Goal: Task Accomplishment & Management: Manage account settings

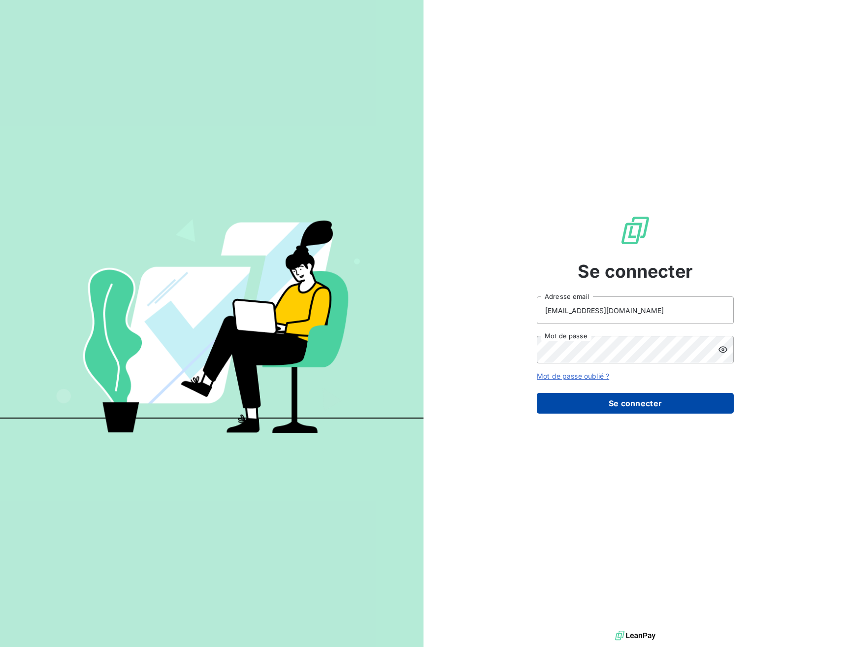
click at [611, 398] on button "Se connecter" at bounding box center [635, 403] width 197 height 21
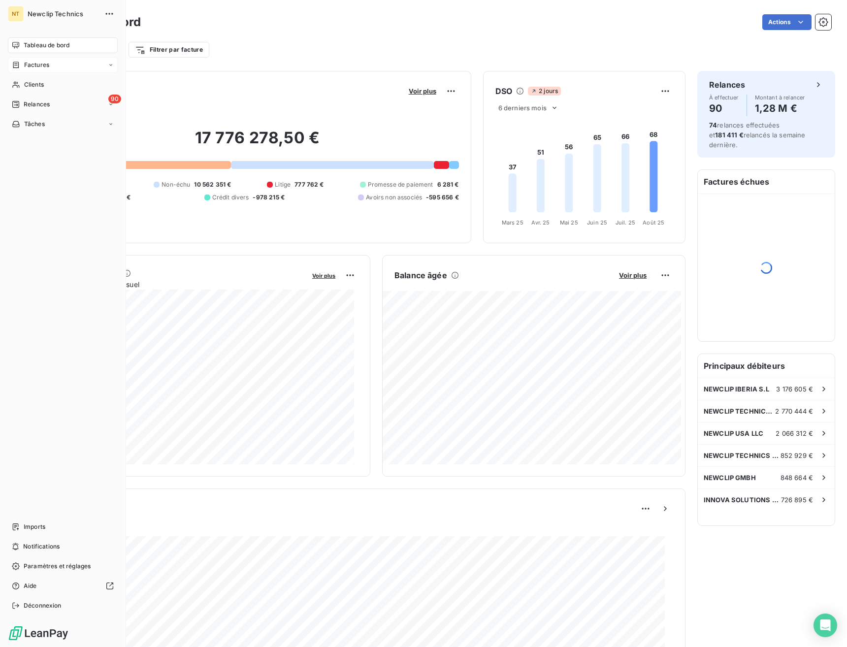
click at [21, 64] on div "Factures" at bounding box center [30, 65] width 37 height 9
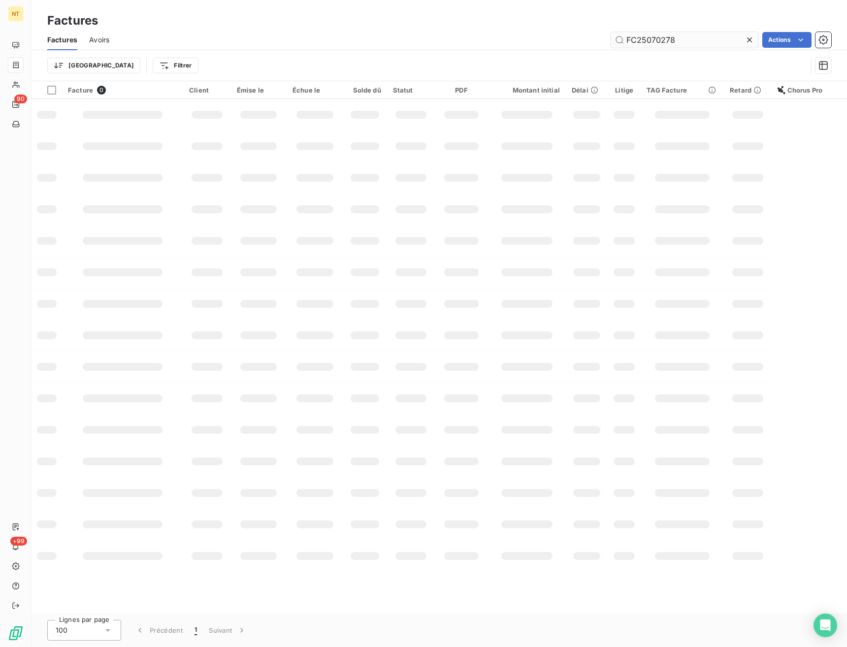
click at [652, 40] on input "FC25070278" at bounding box center [685, 40] width 148 height 16
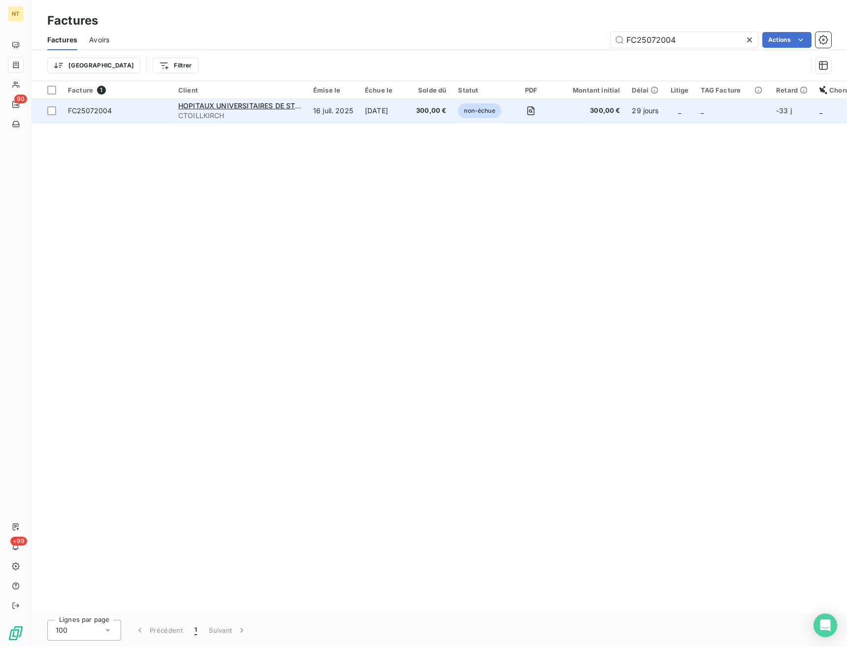
type input "FC25072004"
click at [114, 111] on span "FC25072004" at bounding box center [117, 111] width 98 height 10
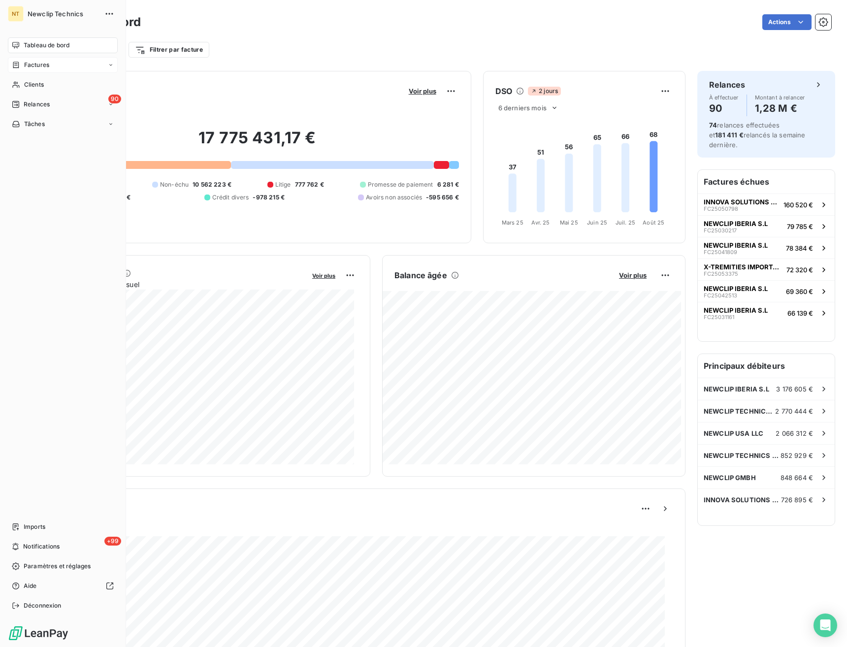
click at [15, 61] on icon at bounding box center [16, 65] width 8 height 8
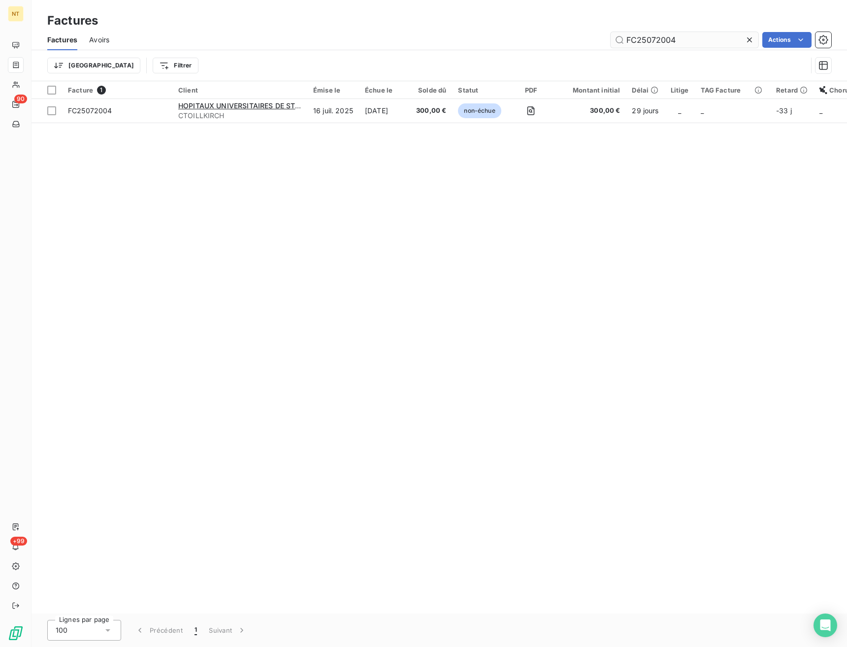
click at [648, 45] on input "FC25072004" at bounding box center [685, 40] width 148 height 16
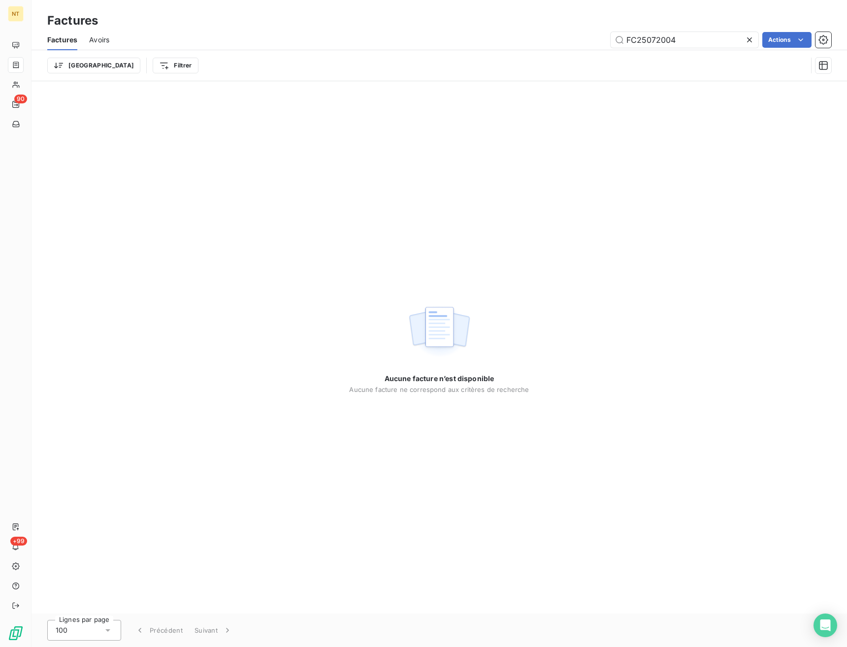
type input "FC25072004"
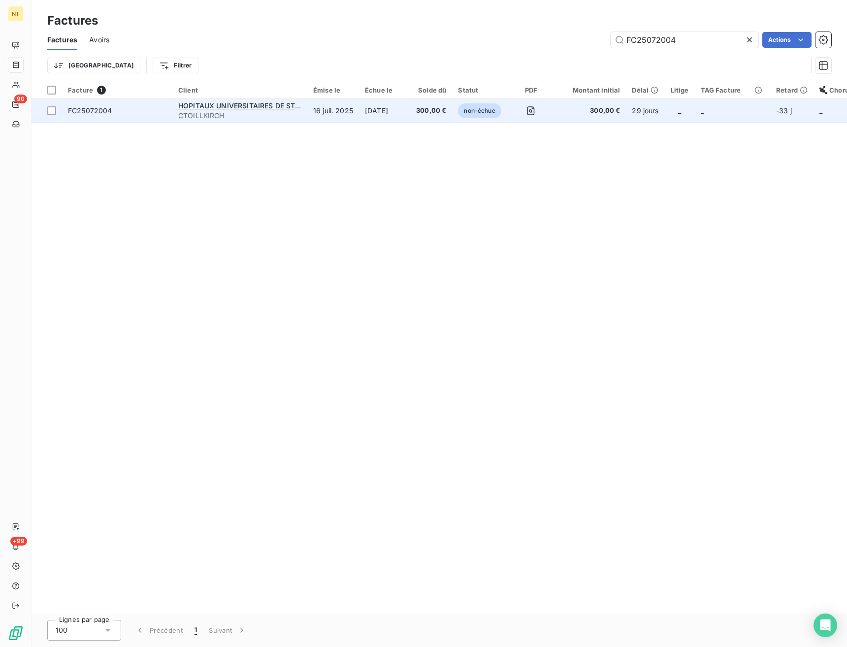
click at [105, 107] on span "FC25072004" at bounding box center [90, 110] width 44 height 8
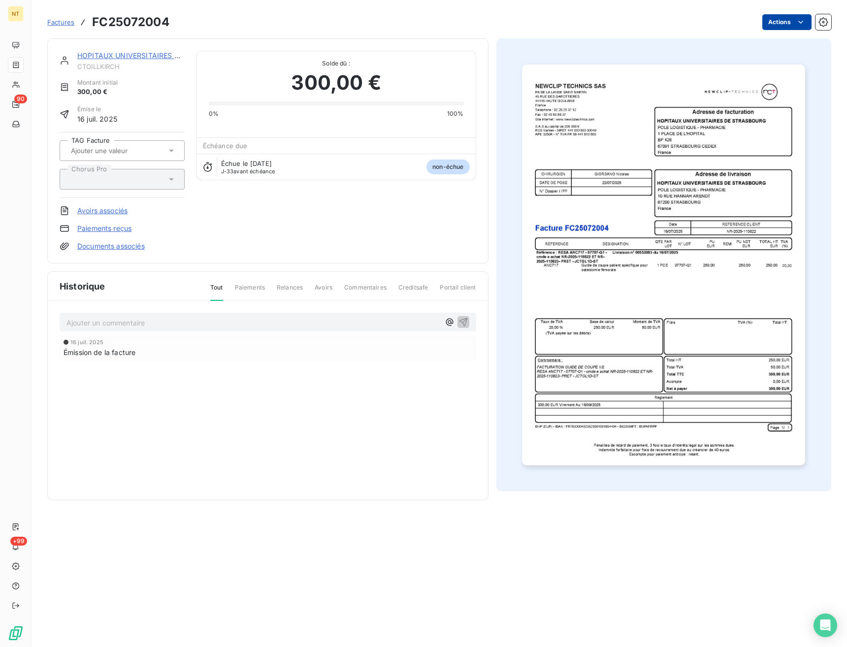
click at [787, 18] on html "NT 90 +99 Factures FC25072004 Actions HOPITAUX UNIVERSITAIRES DE STRASBOU CTOIL…" at bounding box center [423, 323] width 847 height 647
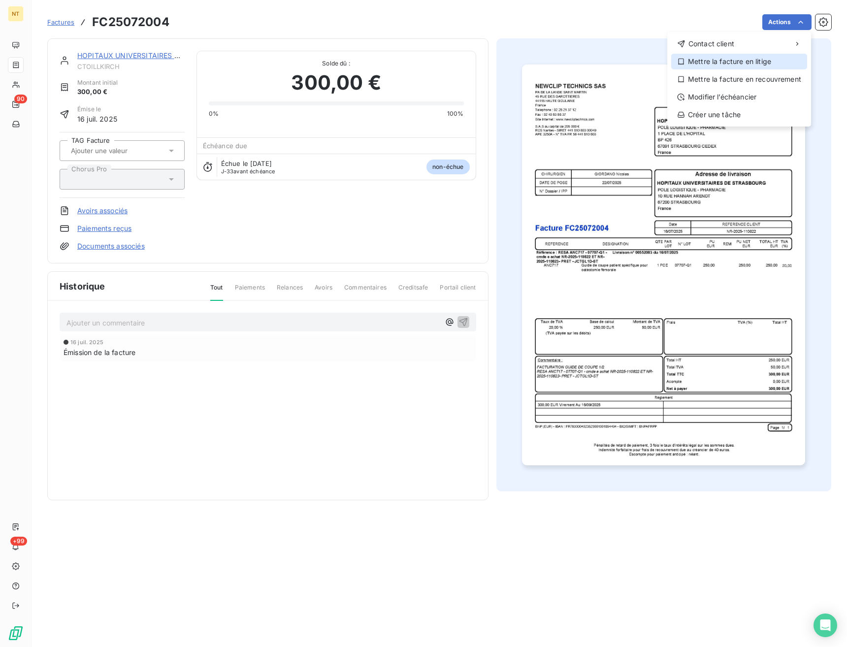
click at [720, 62] on div "Mettre la facture en litige" at bounding box center [739, 62] width 136 height 16
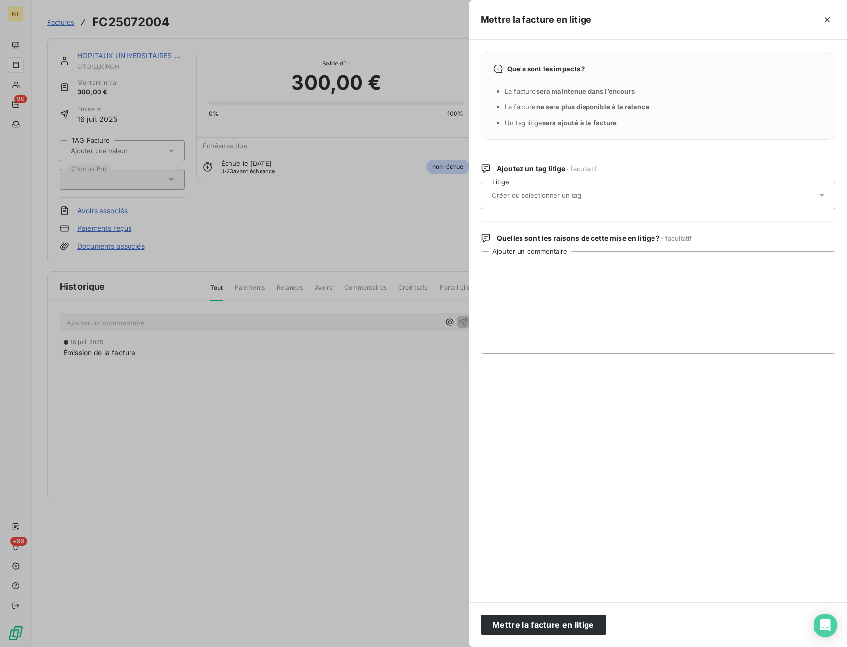
click at [616, 199] on div at bounding box center [653, 195] width 328 height 21
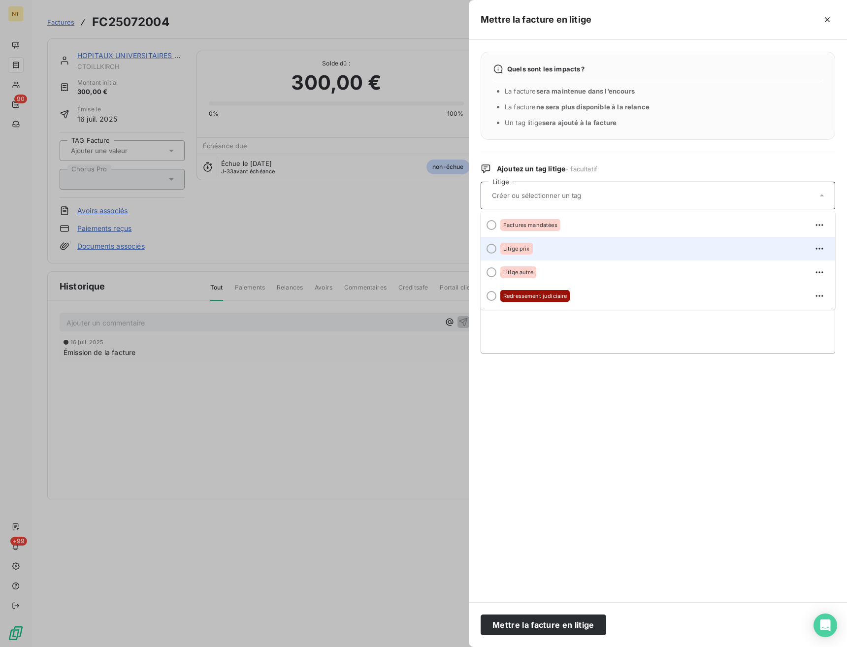
click at [561, 250] on div "Litige prix" at bounding box center [663, 249] width 327 height 16
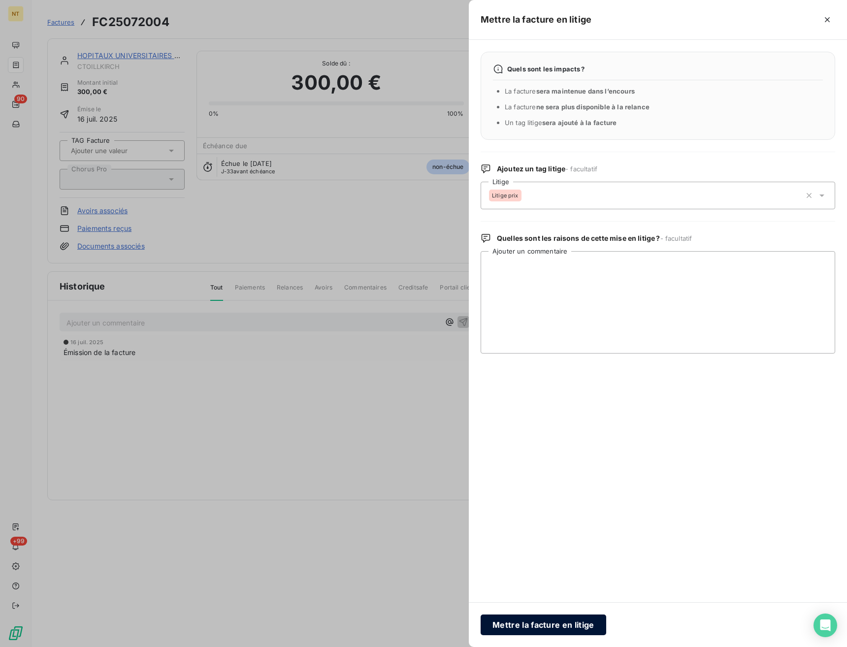
click at [558, 623] on button "Mettre la facture en litige" at bounding box center [544, 625] width 126 height 21
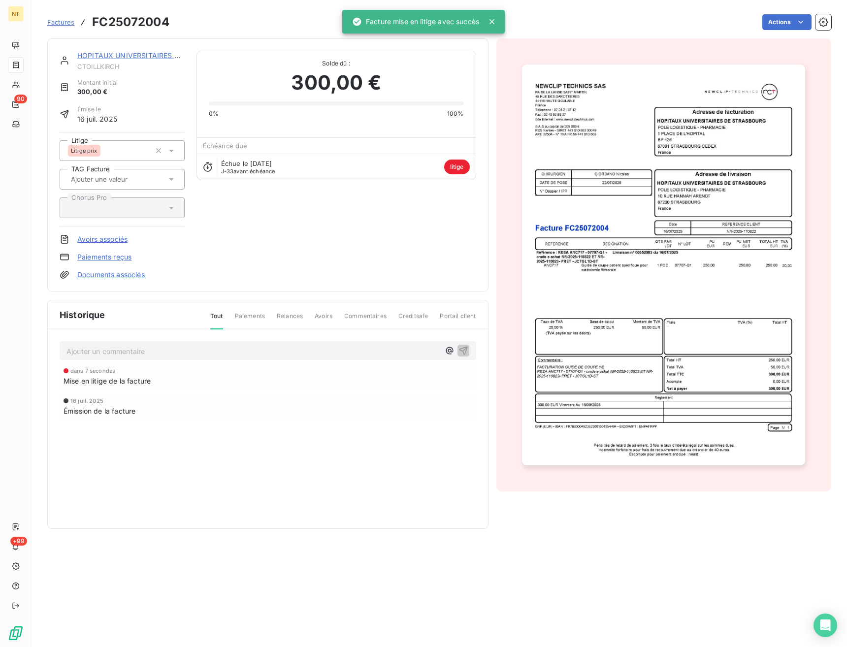
click at [173, 354] on p "Ajouter un commentaire ﻿" at bounding box center [252, 351] width 373 height 12
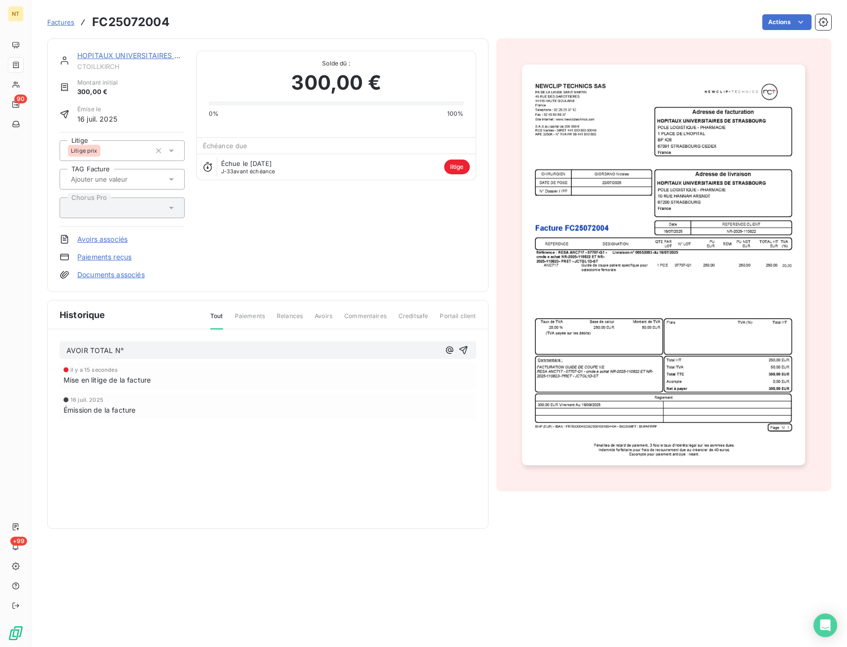
click at [180, 347] on p "AVOIR TOTAL N°" at bounding box center [252, 350] width 373 height 11
click at [146, 12] on div "Factures FC25072004 Actions" at bounding box center [439, 22] width 784 height 21
click at [140, 20] on h3 "FC25072004" at bounding box center [130, 22] width 77 height 18
copy h3 "FC25072004"
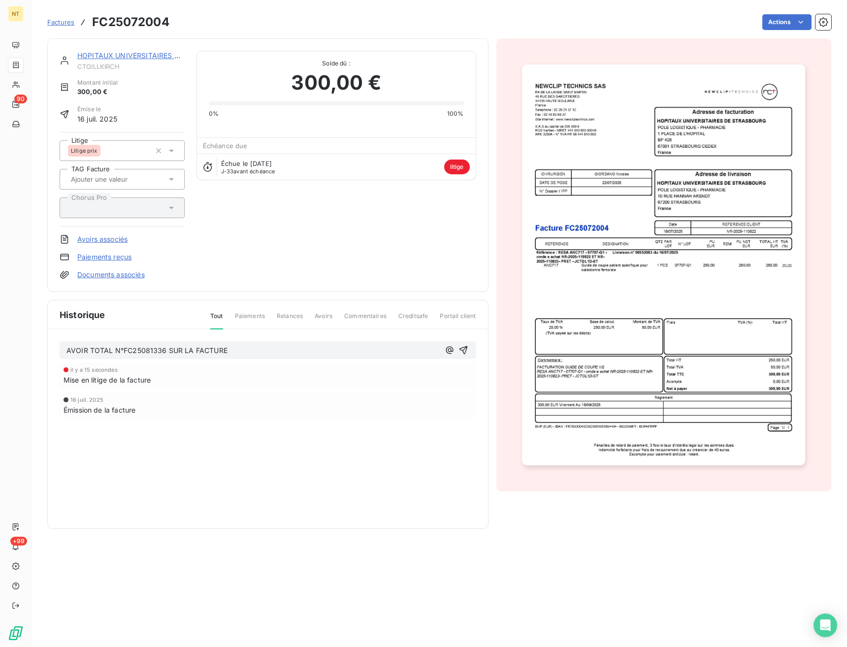
drag, startPoint x: 259, startPoint y: 345, endPoint x: 252, endPoint y: 348, distance: 7.5
click at [256, 346] on div "AVOIR TOTAL N°FC25081336 SUR LA FACTURE" at bounding box center [252, 350] width 373 height 12
click at [250, 348] on p "AVOIR TOTAL N°FC25081336 SUR LA FACTURE" at bounding box center [252, 350] width 373 height 11
click at [341, 346] on p "AVOIR TOTAL N°FC25081336 SUR LA FACTURE FC25072004 DE LA COMMANDE" at bounding box center [252, 350] width 373 height 11
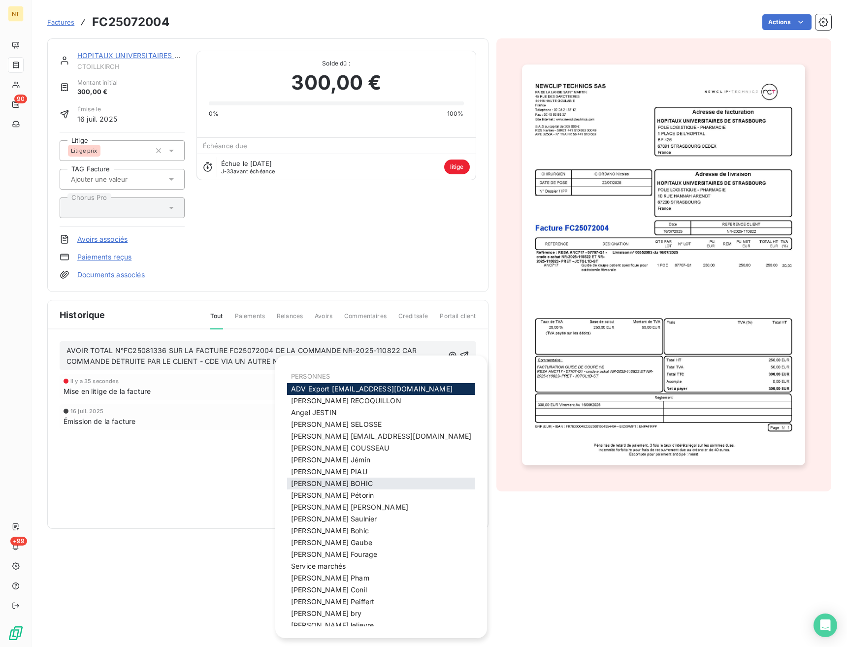
click at [321, 490] on div "Julie BOHIC" at bounding box center [381, 484] width 188 height 12
click at [326, 490] on div "Julie BOHIC" at bounding box center [381, 484] width 188 height 12
click at [323, 488] on span "Julie BOHIC" at bounding box center [332, 483] width 82 height 8
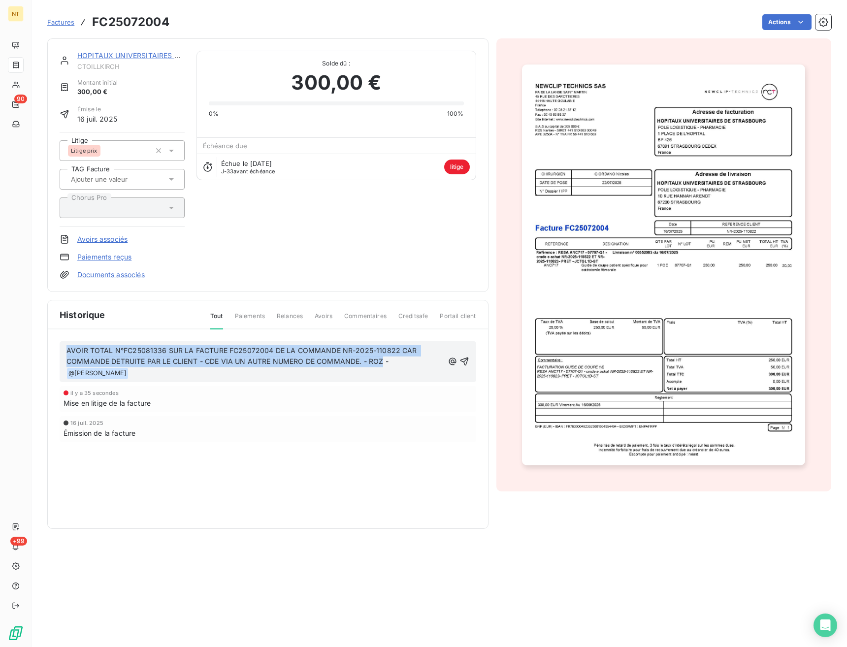
drag, startPoint x: 382, startPoint y: 359, endPoint x: 61, endPoint y: 342, distance: 321.0
click at [61, 342] on div "AVOIR TOTAL N°FC25081336 SUR LA FACTURE FC25072004 DE LA COMMANDE NR-2025-11082…" at bounding box center [268, 361] width 417 height 41
copy span "AVOIR TOTAL N°FC25081336 SUR LA FACTURE FC25072004 DE LA COMMANDE NR-2025-11082…"
click at [466, 357] on icon "button" at bounding box center [464, 362] width 10 height 10
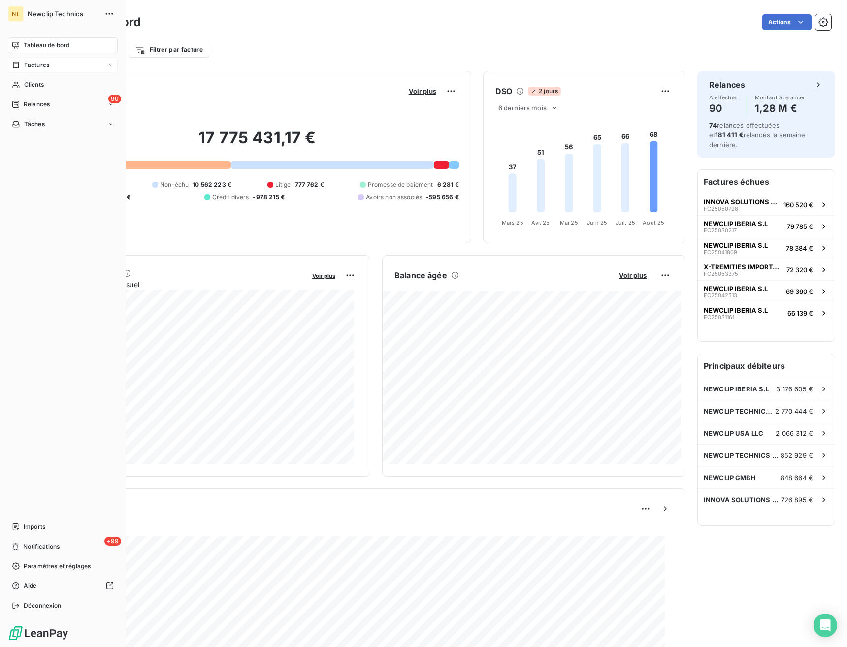
click at [32, 64] on span "Factures" at bounding box center [36, 65] width 25 height 9
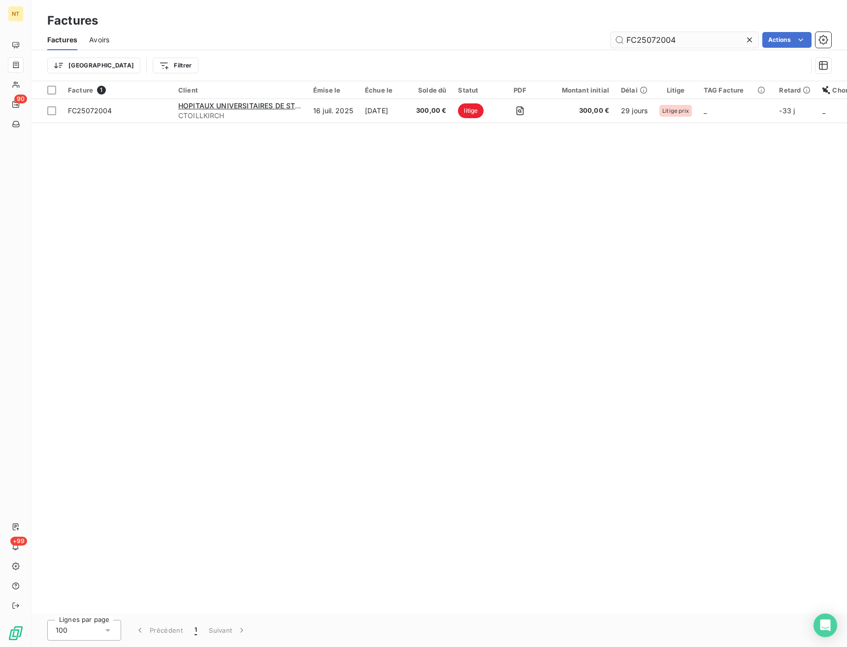
click at [676, 43] on input "FC25072004" at bounding box center [685, 40] width 148 height 16
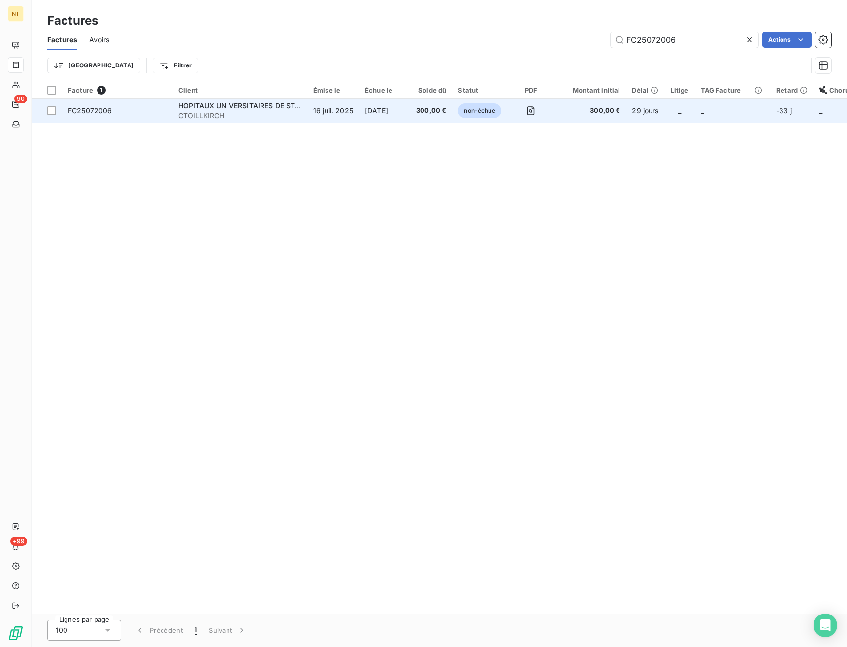
type input "FC25072006"
click at [107, 113] on span "FC25072006" at bounding box center [90, 110] width 44 height 8
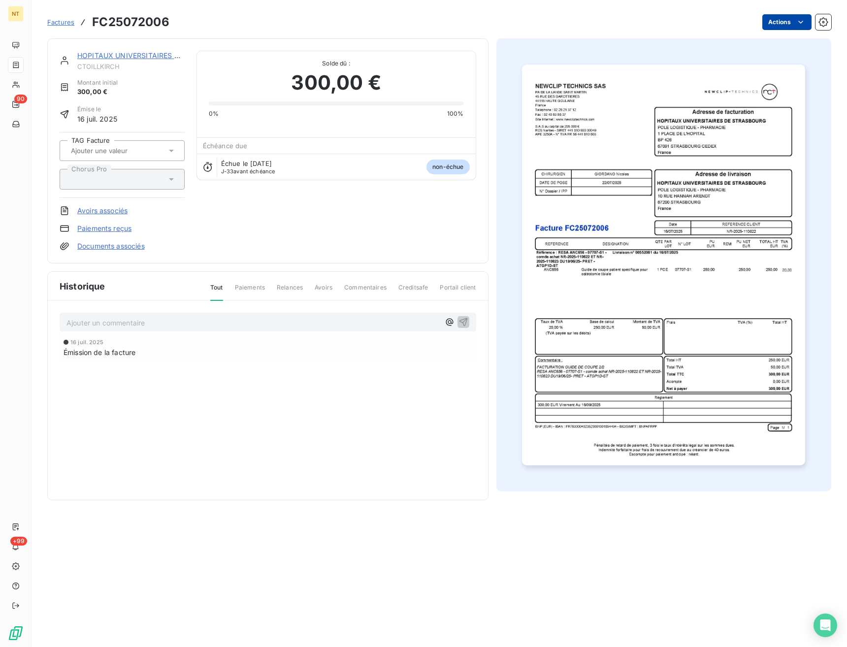
click at [783, 19] on html "NT 90 +99 Factures FC25072006 Actions HOPITAUX UNIVERSITAIRES DE STRASBOU CTOIL…" at bounding box center [423, 323] width 847 height 647
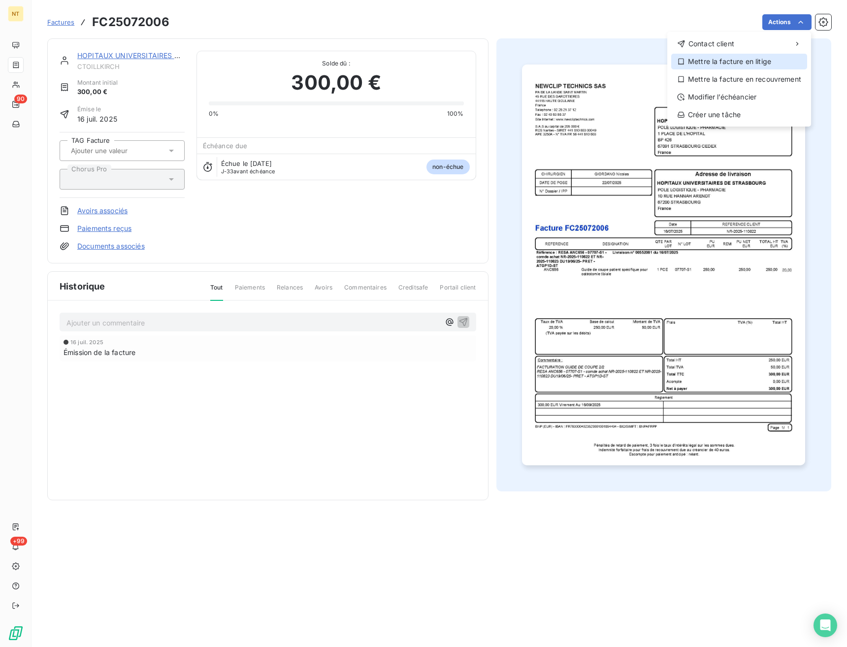
click at [722, 61] on div "Mettre la facture en litige" at bounding box center [739, 62] width 136 height 16
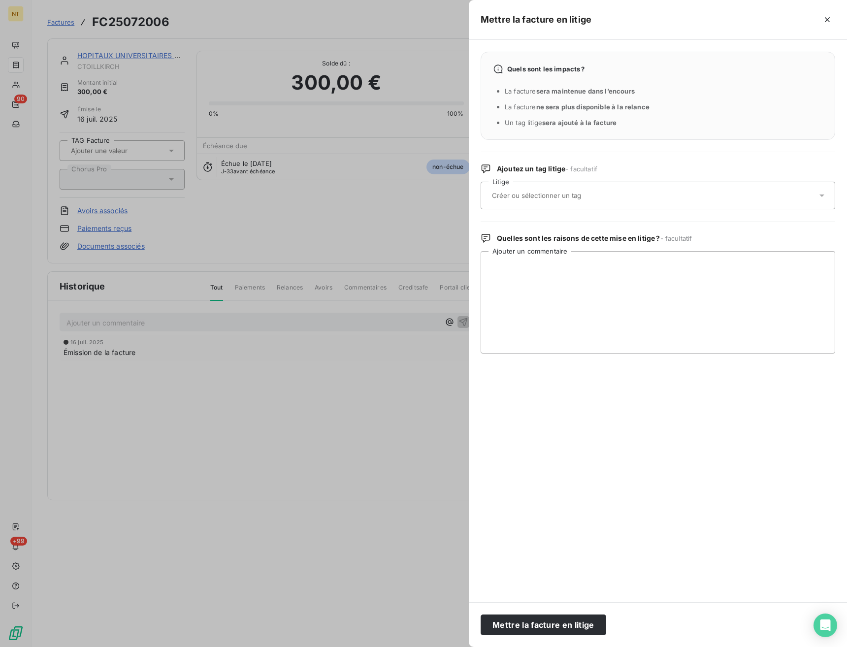
click at [593, 191] on div at bounding box center [653, 195] width 328 height 21
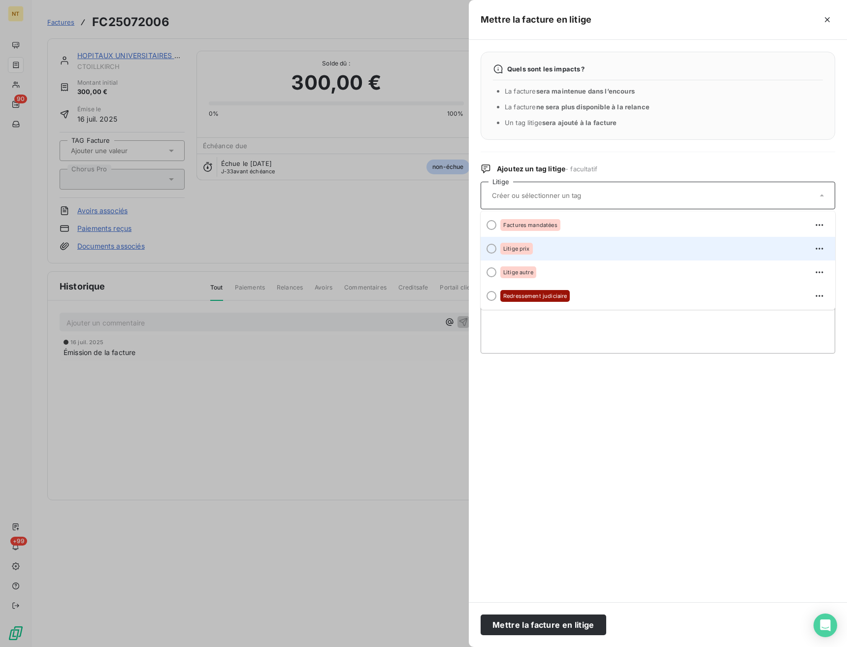
click at [545, 258] on li "Litige prix" at bounding box center [658, 249] width 355 height 24
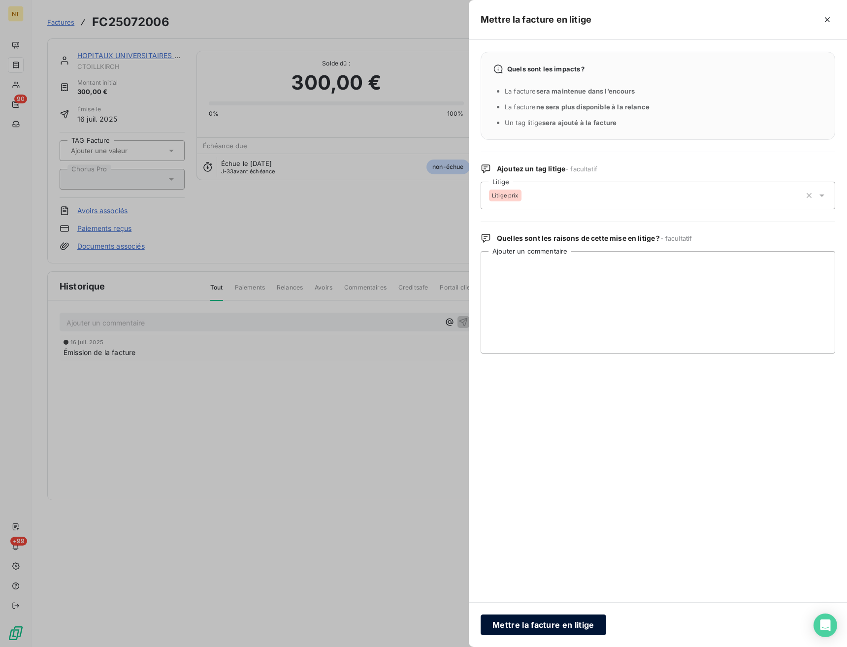
click at [542, 628] on button "Mettre la facture en litige" at bounding box center [544, 625] width 126 height 21
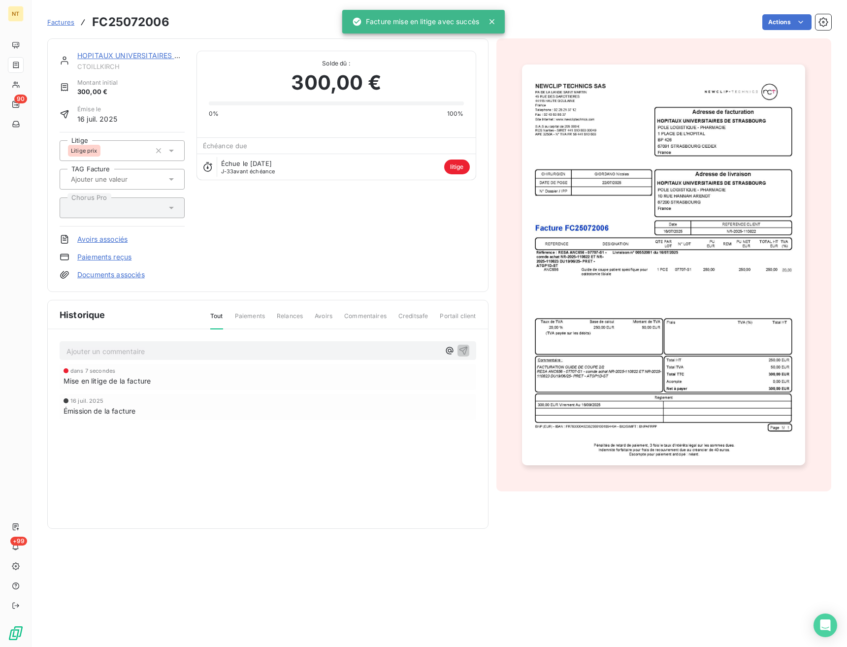
click at [177, 359] on div "Ajouter un commentaire ﻿" at bounding box center [268, 350] width 417 height 19
click at [178, 350] on p "Ajouter un commentaire ﻿" at bounding box center [252, 351] width 373 height 12
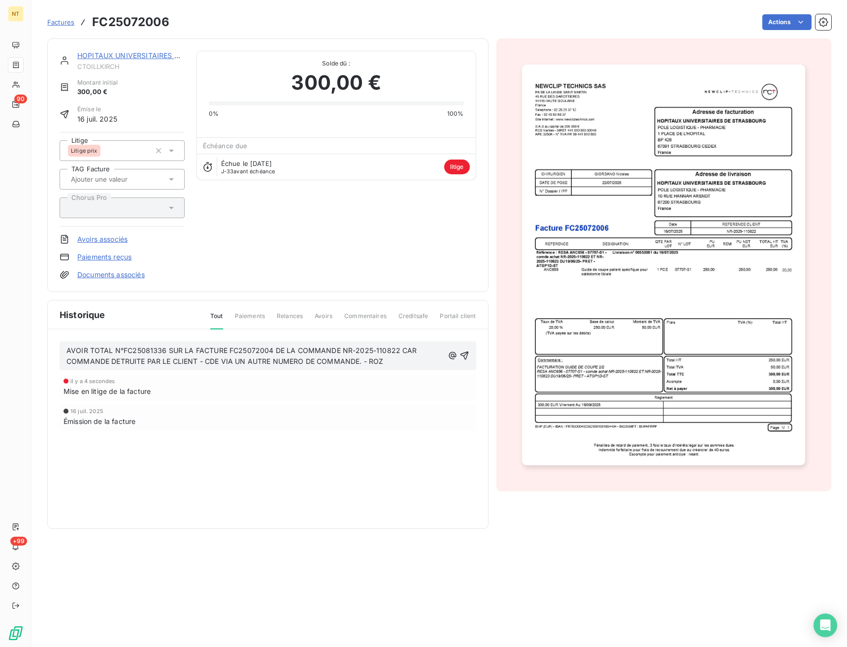
click at [166, 350] on span "AVOIR TOTAL N°FC25081336 SUR LA FACTURE FC25072004 DE LA COMMANDE NR-2025-11082…" at bounding box center [242, 356] width 353 height 20
drag, startPoint x: 163, startPoint y: 351, endPoint x: 122, endPoint y: 352, distance: 40.9
click at [122, 352] on span "AVOIR TOTAL N°FC25081336 SUR LA FACTURE FC25072004 DE LA COMMANDE NR-2025-11082…" at bounding box center [242, 356] width 353 height 20
drag, startPoint x: 158, startPoint y: 23, endPoint x: 93, endPoint y: 23, distance: 64.5
click at [93, 23] on div "Factures FC25072006 Actions" at bounding box center [439, 22] width 784 height 21
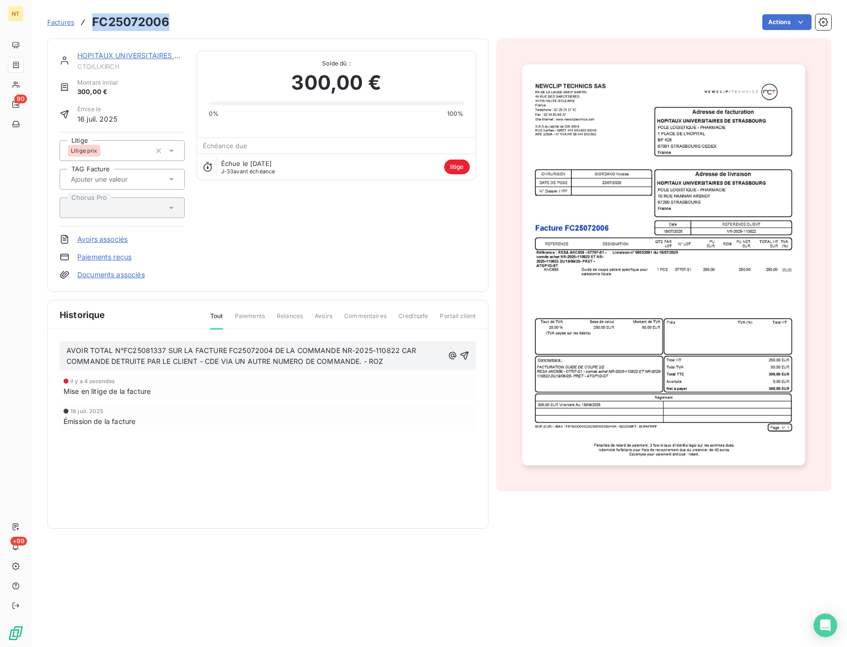
copy h3 "FC25072006"
click at [199, 366] on p "AVOIR TOTAL N°FC25081337 SUR LA FACTURE FC25072004 DE LA COMMANDE NR-2025-11082…" at bounding box center [254, 356] width 377 height 23
drag, startPoint x: 268, startPoint y: 350, endPoint x: 228, endPoint y: 350, distance: 40.4
click at [228, 350] on span "AVOIR TOTAL N°FC25081337 SUR LA FACTURE FC25072004 DE LA COMMANDE NR-2025-11082…" at bounding box center [242, 356] width 352 height 20
click at [417, 363] on p "AVOIR TOTAL N°FC25081337 SUR LA FACTURE FC25072006 DE LA COMMANDE NR-2025-11082…" at bounding box center [254, 356] width 377 height 23
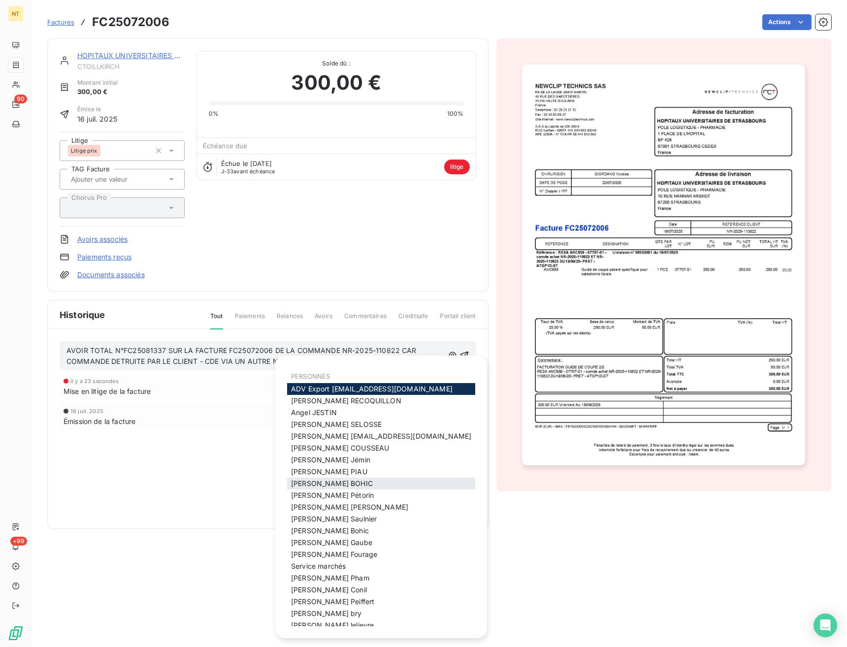
click at [320, 488] on span "Julie BOHIC" at bounding box center [332, 483] width 82 height 8
click at [320, 501] on div "Historique Tout Paiements Relances Avoirs Commentaires Creditsafe Portail clien…" at bounding box center [268, 414] width 440 height 228
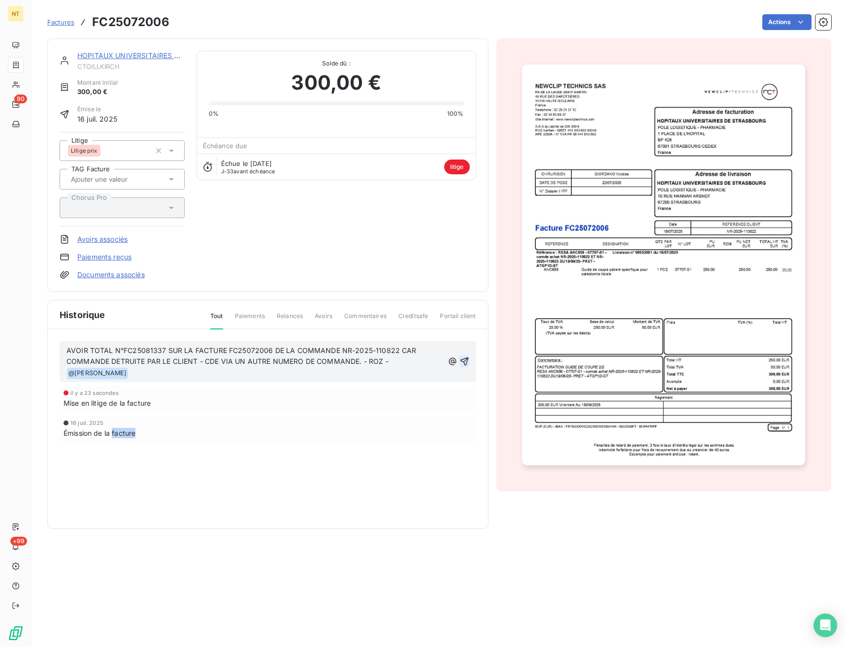
click at [463, 357] on icon "button" at bounding box center [464, 362] width 10 height 10
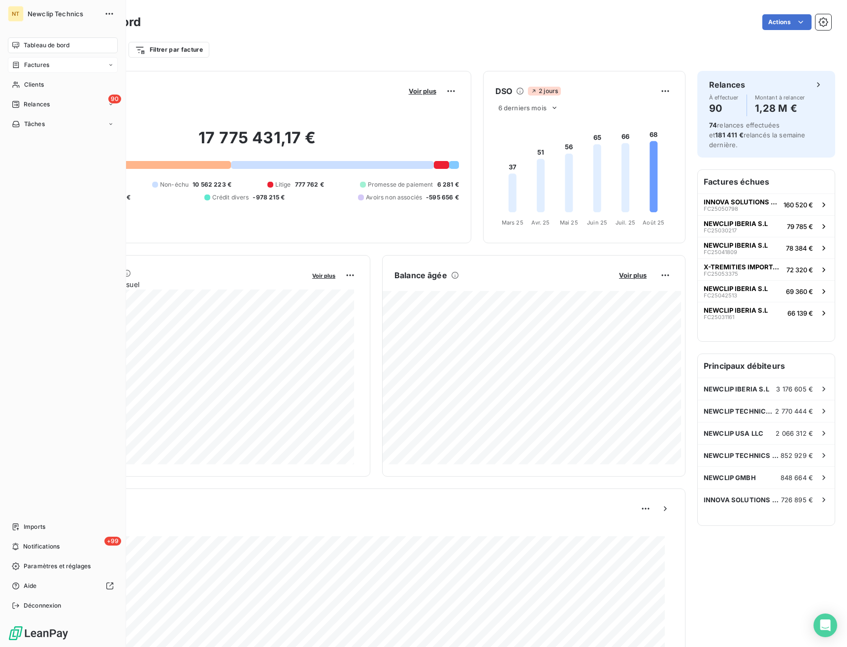
click at [23, 67] on div "Factures" at bounding box center [30, 65] width 37 height 9
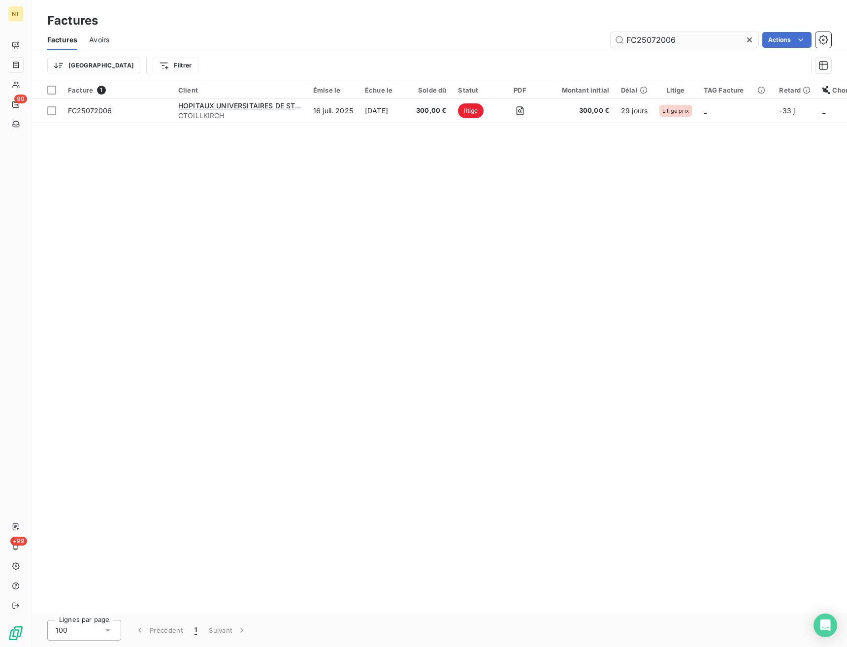
click at [649, 45] on input "FC25072006" at bounding box center [685, 40] width 148 height 16
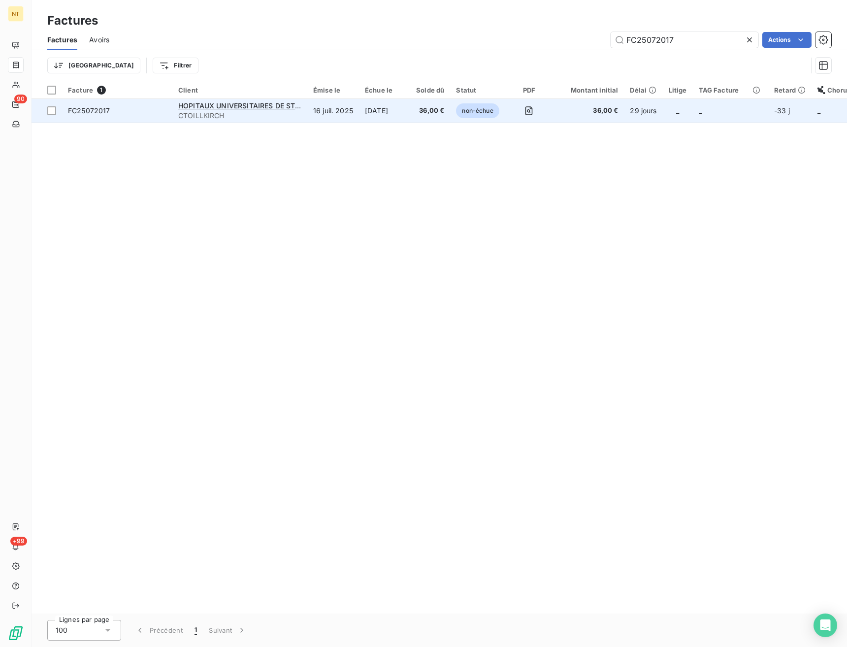
type input "FC25072017"
click at [115, 114] on span "FC25072017" at bounding box center [117, 111] width 98 height 10
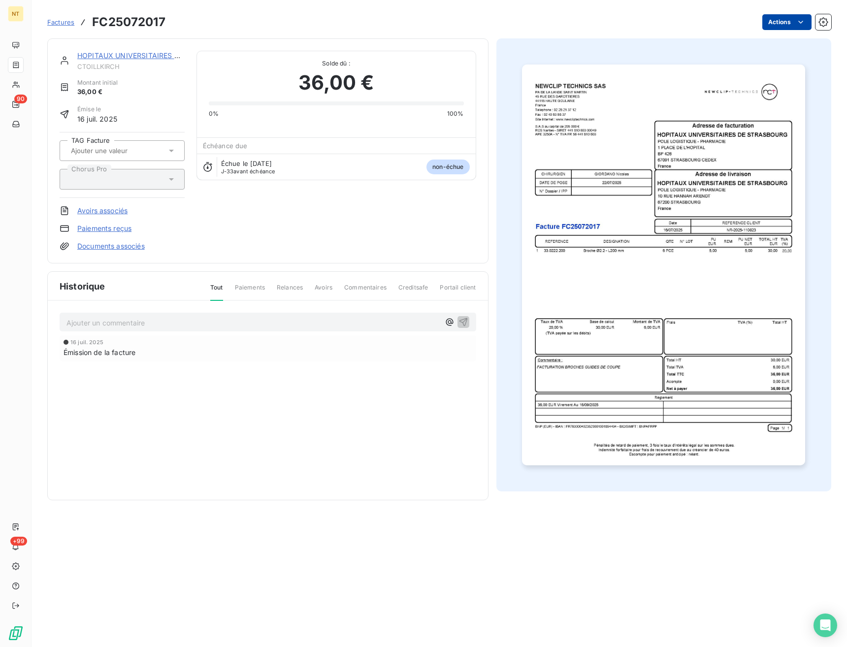
click at [776, 23] on html "NT 90 +99 Factures FC25072017 Actions HOPITAUX UNIVERSITAIRES DE STRASBOU CTOIL…" at bounding box center [423, 323] width 847 height 647
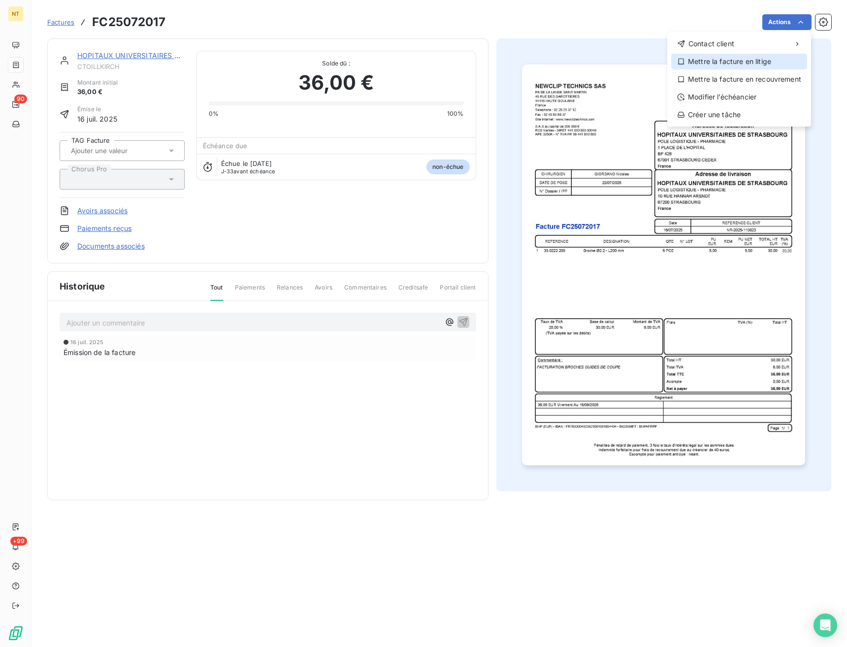
click at [741, 61] on div "Mettre la facture en litige" at bounding box center [739, 62] width 136 height 16
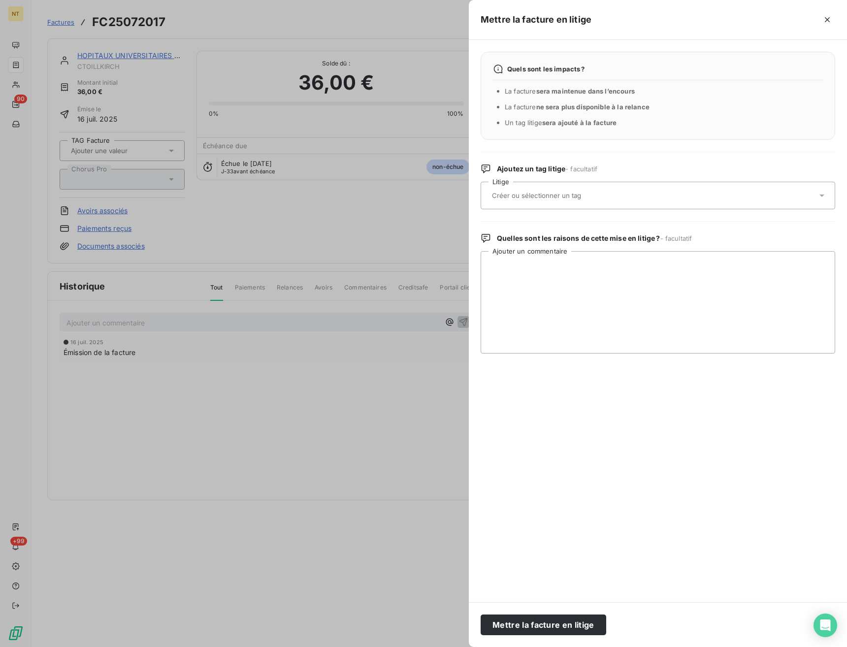
click at [605, 194] on input "text" at bounding box center [562, 195] width 143 height 9
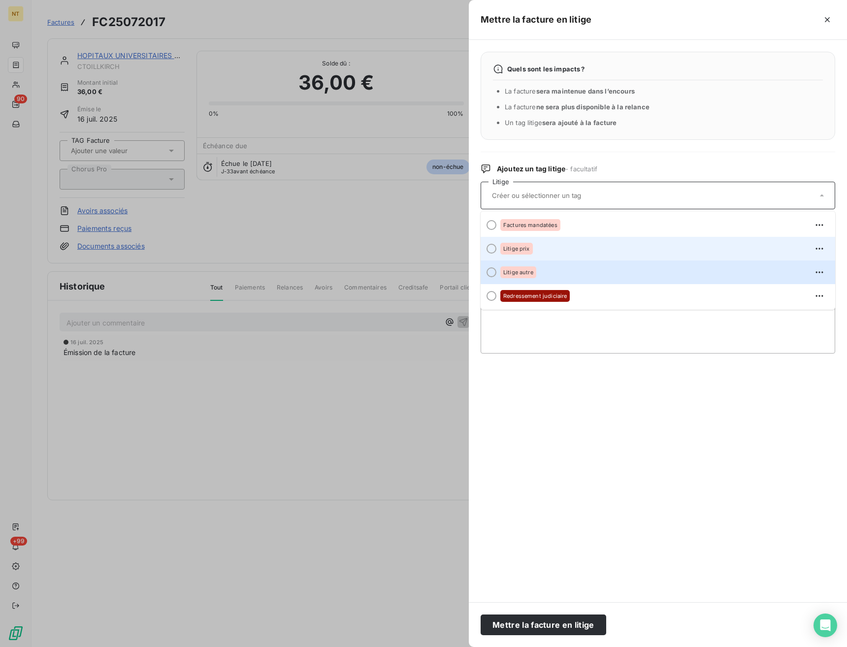
click at [555, 252] on div "Litige prix" at bounding box center [663, 249] width 327 height 16
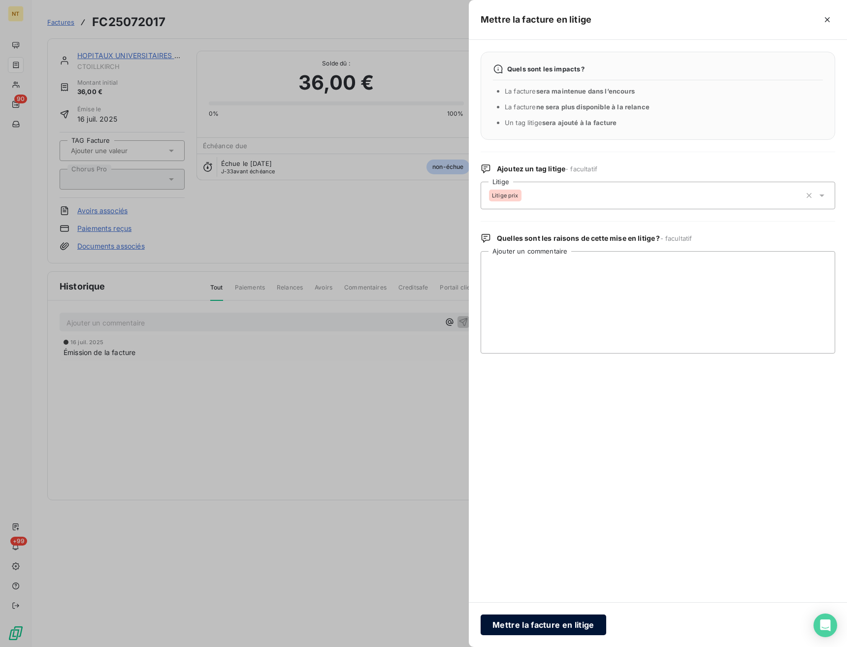
click at [534, 622] on button "Mettre la facture en litige" at bounding box center [544, 625] width 126 height 21
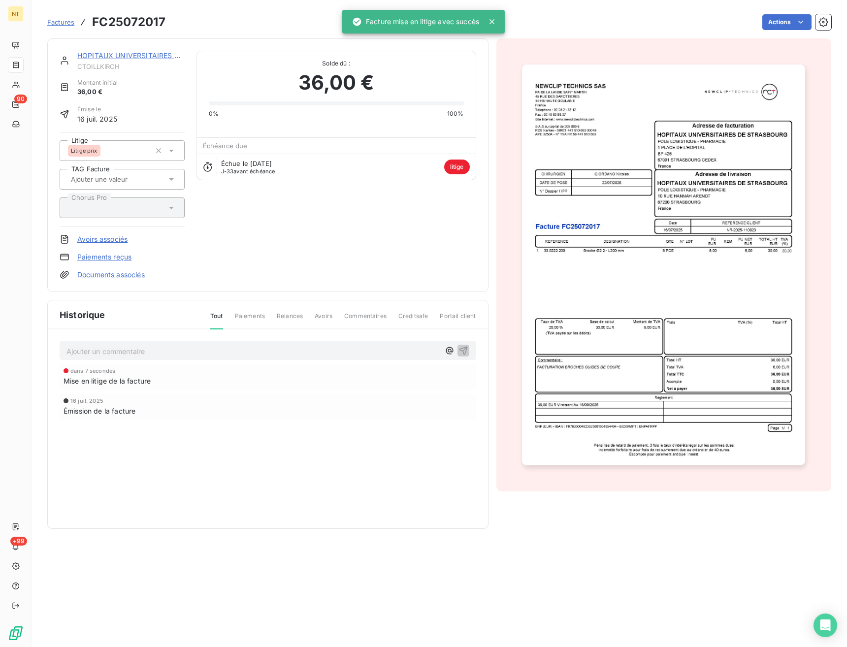
click at [158, 348] on p "Ajouter un commentaire ﻿" at bounding box center [252, 351] width 373 height 12
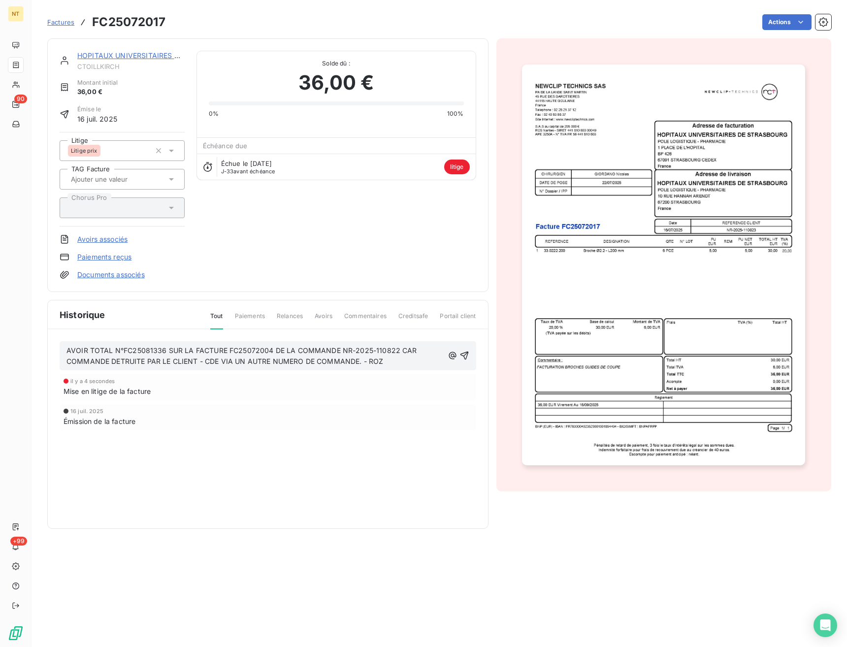
click at [153, 363] on span "AVOIR TOTAL N°FC25081336 SUR LA FACTURE FC25072004 DE LA COMMANDE NR-2025-11082…" at bounding box center [242, 356] width 353 height 20
drag, startPoint x: 162, startPoint y: 351, endPoint x: 123, endPoint y: 354, distance: 39.0
click at [123, 354] on span "AVOIR TOTAL N°FC25081336 SUR LA FACTURE FC25072004 DE LA COMMANDE NR-2025-11082…" at bounding box center [242, 356] width 353 height 20
click at [133, 21] on h3 "FC25072017" at bounding box center [128, 22] width 73 height 18
click at [133, 20] on h3 "FC25072017" at bounding box center [128, 22] width 73 height 18
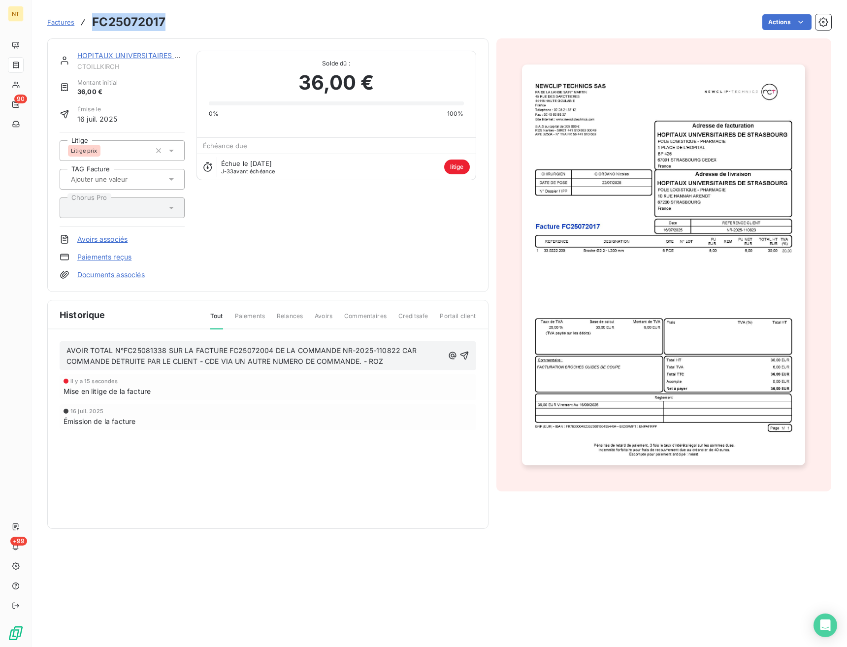
copy h3 "FC25072017"
click at [196, 356] on p "AVOIR TOTAL N°FC25081338 SUR LA FACTURE FC25072004 DE LA COMMANDE NR-2025-11082…" at bounding box center [254, 356] width 377 height 23
drag, startPoint x: 270, startPoint y: 350, endPoint x: 228, endPoint y: 351, distance: 41.9
click at [228, 351] on span "AVOIR TOTAL N°FC25081338 SUR LA FACTURE FC25072004 DE LA COMMANDE NR-2025-11082…" at bounding box center [242, 356] width 353 height 20
click at [392, 349] on span "AVOIR TOTAL N°FC25081338 SUR LA FACTURE FC25072017 DE LA COMMANDE NR-2025-11082…" at bounding box center [241, 356] width 351 height 20
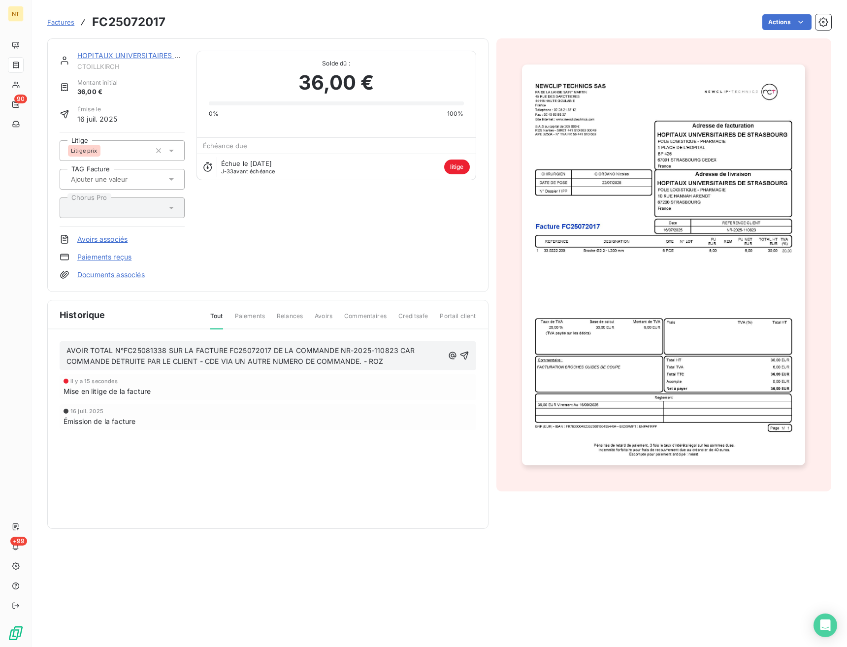
click at [400, 362] on p "AVOIR TOTAL N°FC25081338 SUR LA FACTURE FC25072017 DE LA COMMANDE NR-2025-11082…" at bounding box center [254, 356] width 377 height 23
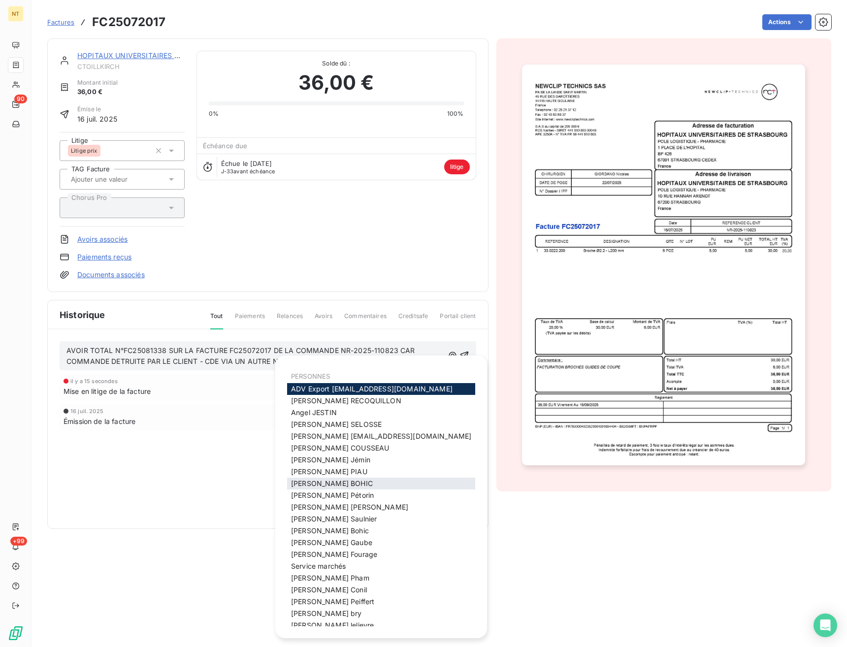
click at [333, 490] on div "Julie BOHIC" at bounding box center [381, 484] width 188 height 12
click at [312, 488] on span "Julie BOHIC" at bounding box center [332, 483] width 82 height 8
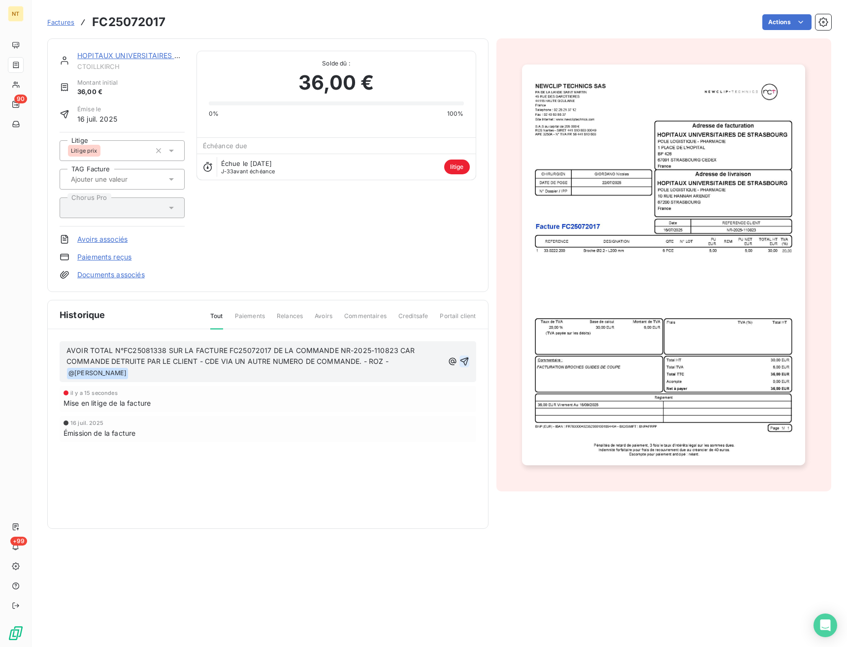
click at [467, 358] on icon "button" at bounding box center [464, 362] width 8 height 8
